Goal: Browse casually

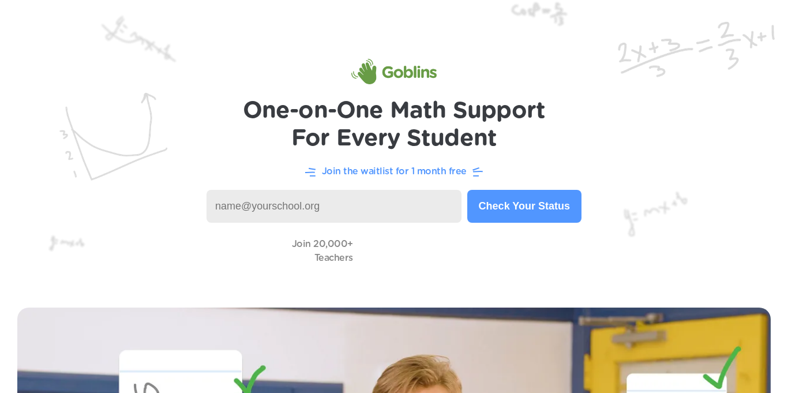
scroll to position [1, 0]
click at [148, 107] on img at bounding box center [394, 144] width 788 height 290
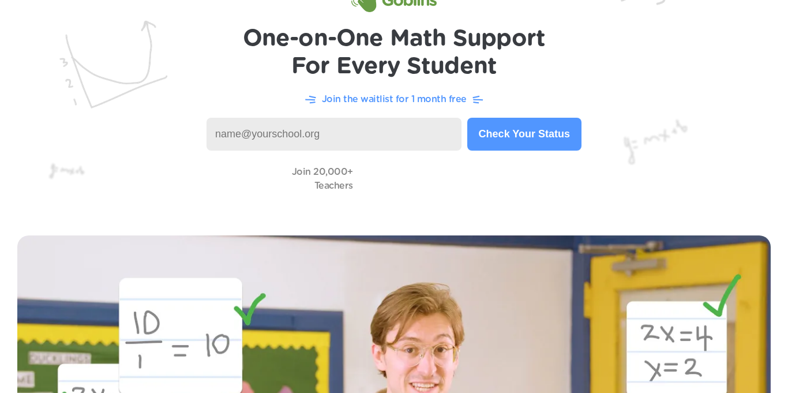
scroll to position [74, 0]
